Goal: Ask a question

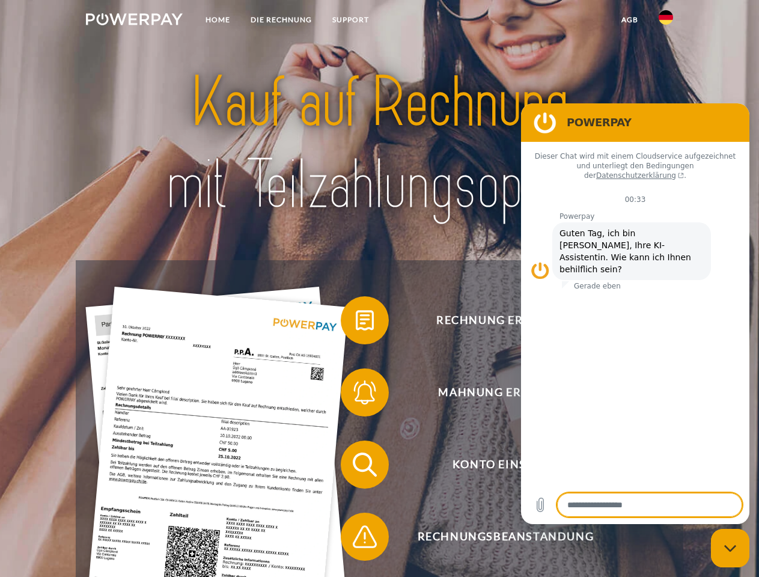
click at [134, 21] on img at bounding box center [134, 19] width 97 height 12
click at [666, 21] on img at bounding box center [665, 17] width 14 height 14
click at [629, 20] on link "agb" at bounding box center [629, 20] width 37 height 22
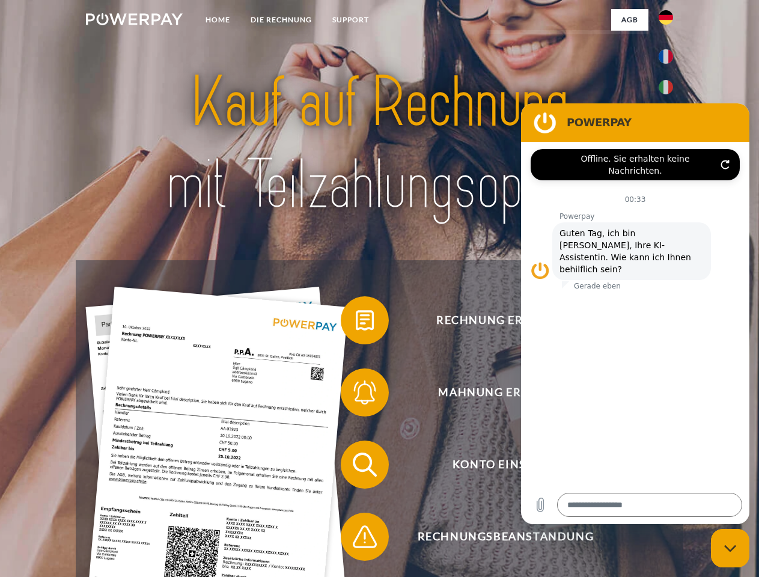
click at [356, 323] on span at bounding box center [347, 320] width 60 height 60
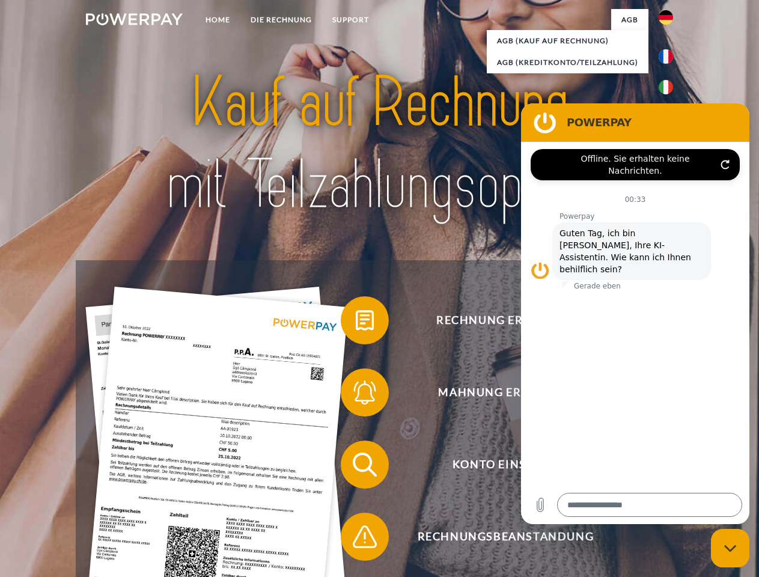
click at [356, 395] on span at bounding box center [347, 392] width 60 height 60
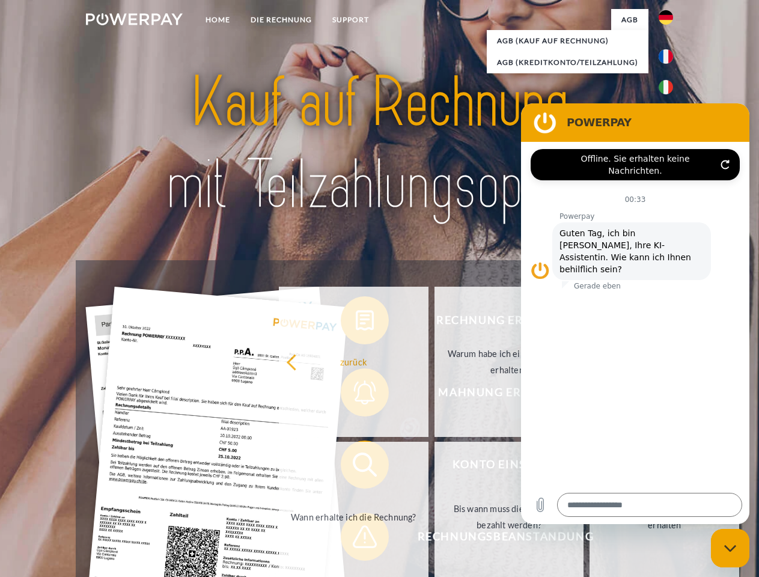
click at [434, 467] on link "Bis wann muss die Rechnung bezahlt werden?" at bounding box center [509, 516] width 150 height 150
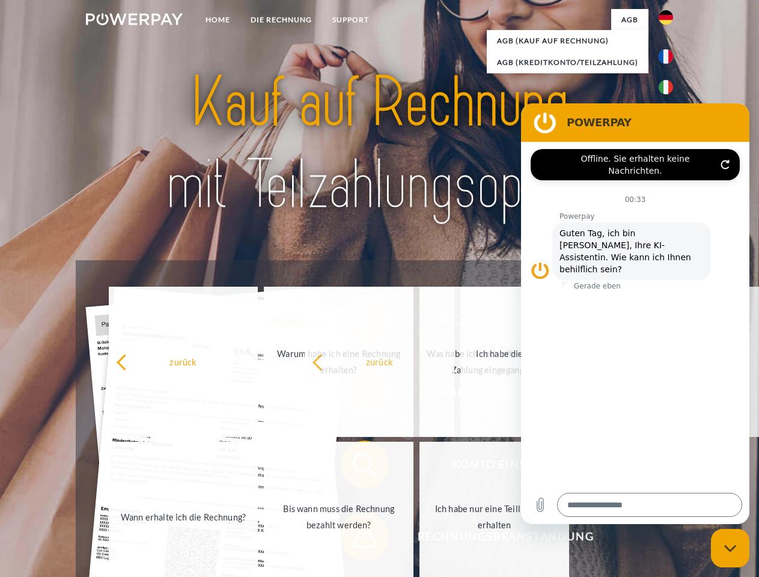
click at [356, 539] on span at bounding box center [347, 536] width 60 height 60
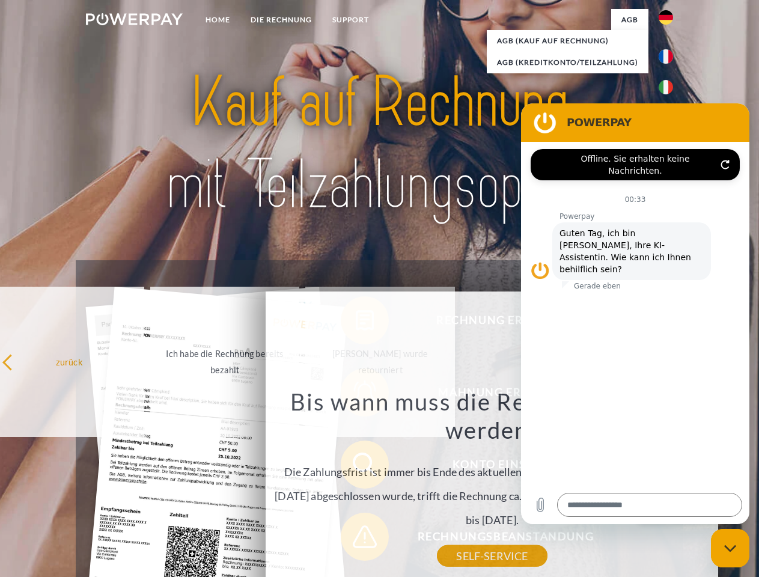
click at [730, 548] on icon "Messaging-Fenster schließen" at bounding box center [730, 548] width 13 height 8
type textarea "*"
